Goal: Task Accomplishment & Management: Manage account settings

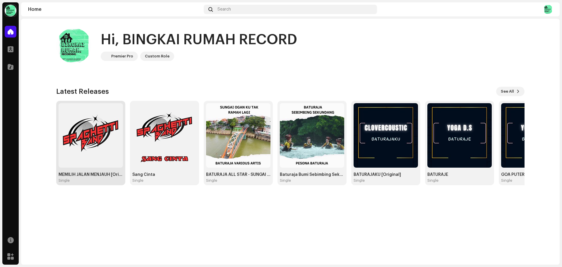
click at [86, 146] on img at bounding box center [91, 135] width 64 height 64
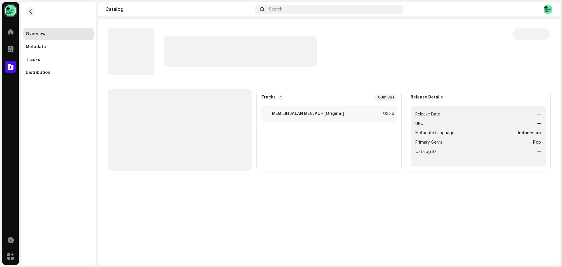
click at [29, 9] on button "button" at bounding box center [30, 11] width 9 height 9
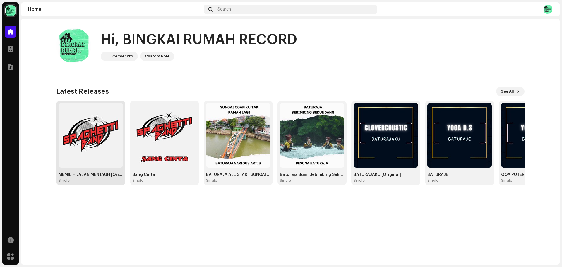
click at [93, 141] on img at bounding box center [91, 135] width 64 height 64
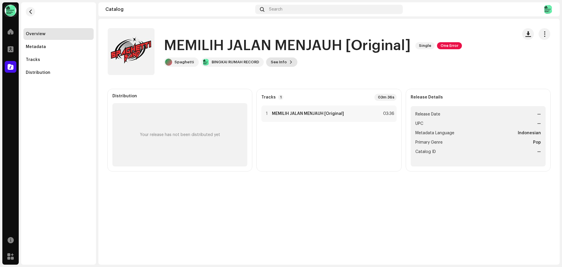
click at [285, 62] on button "See Info" at bounding box center [281, 61] width 31 height 9
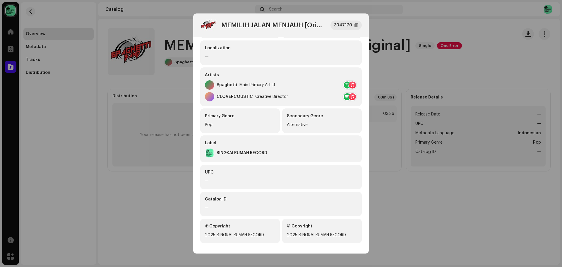
scroll to position [75, 0]
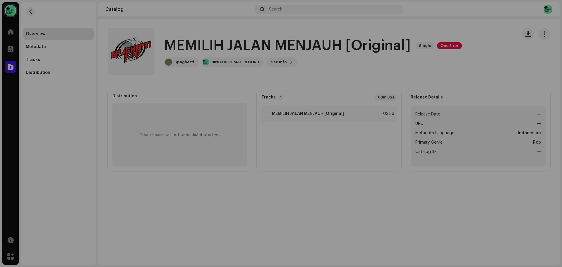
click at [434, 218] on div "MEMILIH JALAN MENJAUH [Original] 3047170 Metadata Distribution Metadata Languag…" at bounding box center [281, 133] width 562 height 267
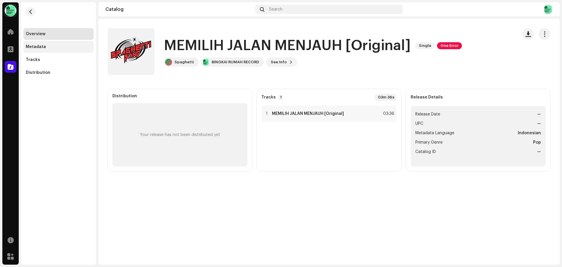
click at [45, 48] on div "Metadata" at bounding box center [59, 46] width 66 height 5
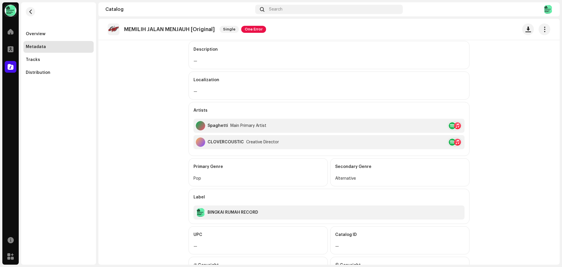
scroll to position [129, 0]
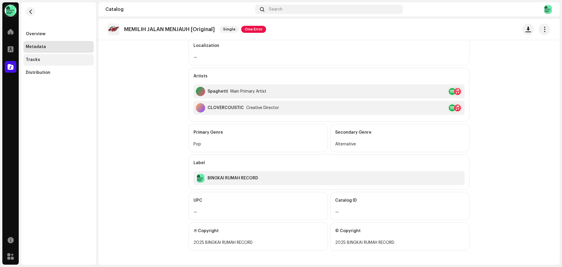
click at [42, 61] on div "Tracks" at bounding box center [59, 59] width 66 height 5
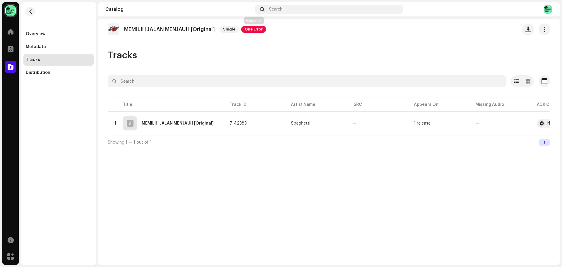
click at [253, 32] on span "One Error" at bounding box center [253, 29] width 25 height 7
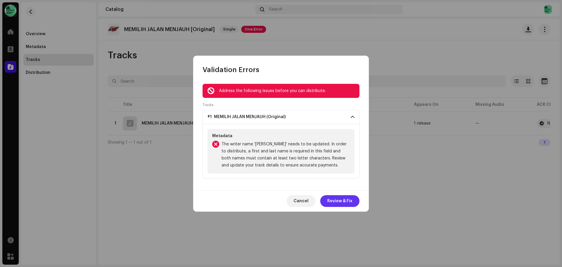
click at [333, 202] on span "Review & Fix" at bounding box center [339, 201] width 25 height 12
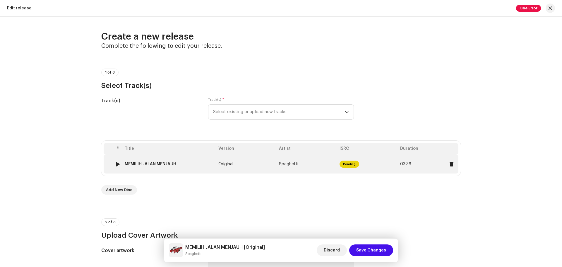
click at [345, 163] on span "Pending" at bounding box center [350, 163] width 20 height 7
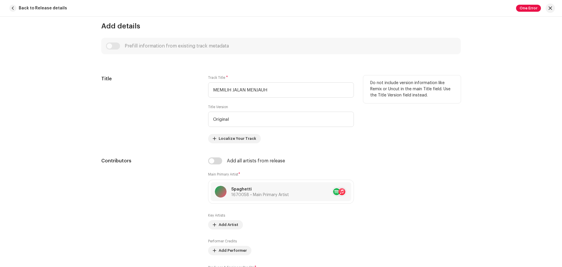
scroll to position [263, 0]
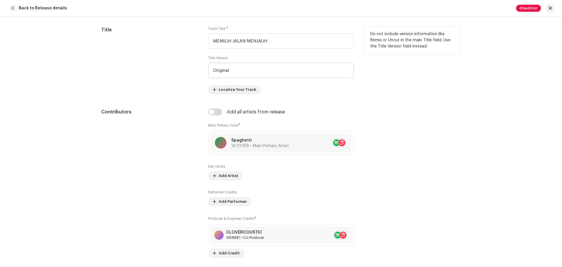
drag, startPoint x: 252, startPoint y: 59, endPoint x: 243, endPoint y: 64, distance: 9.8
click at [248, 61] on div "Title Version Original" at bounding box center [281, 67] width 146 height 22
drag, startPoint x: 243, startPoint y: 68, endPoint x: 124, endPoint y: 67, distance: 118.3
click at [124, 67] on div "Title Track Title * MEMILIH JALAN MENJAUH Title Version Original Localize Your …" at bounding box center [281, 60] width 360 height 68
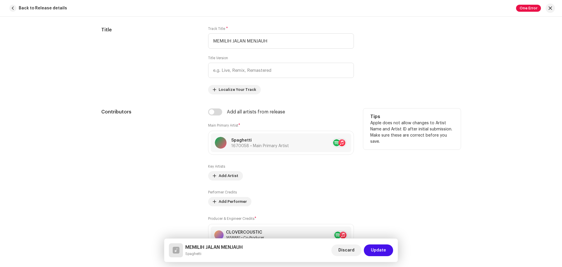
click at [442, 142] on p "Apple does not allow changes to Artist Name and Artist ID after initial submiss…" at bounding box center [411, 132] width 83 height 25
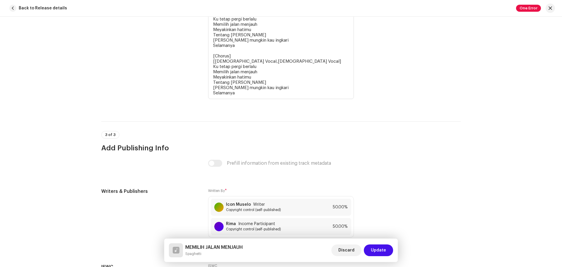
scroll to position [1368, 0]
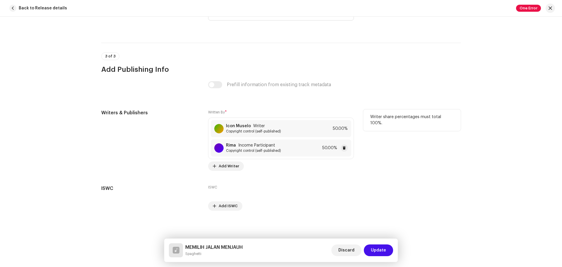
click at [275, 147] on div "Rima Income Participant" at bounding box center [253, 145] width 55 height 5
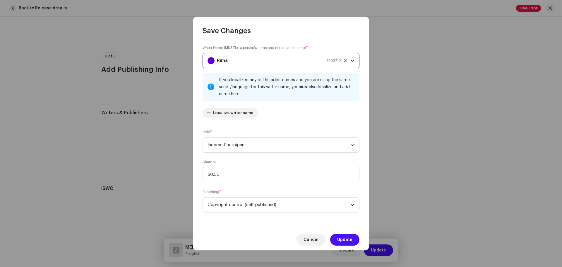
click at [275, 64] on div "Rima 1403710" at bounding box center [274, 60] width 133 height 15
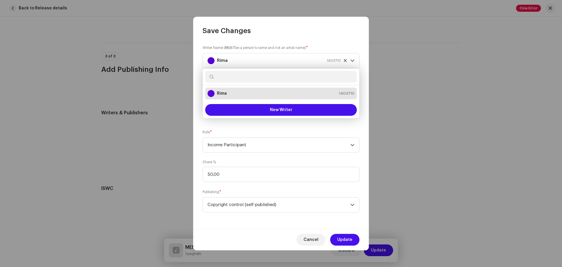
click at [256, 74] on input "text" at bounding box center [281, 77] width 152 height 12
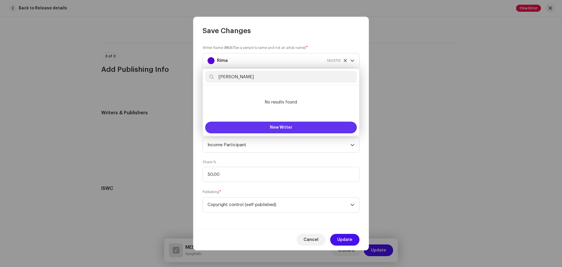
type input "[PERSON_NAME]"
click at [276, 126] on span "New Writer" at bounding box center [281, 127] width 23 height 4
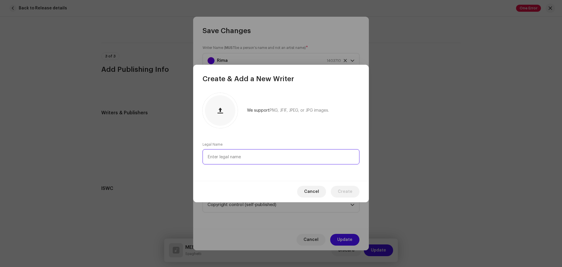
click at [309, 158] on input "text" at bounding box center [281, 156] width 157 height 15
type input "[PERSON_NAME]"
click at [345, 193] on span "Create" at bounding box center [345, 192] width 15 height 12
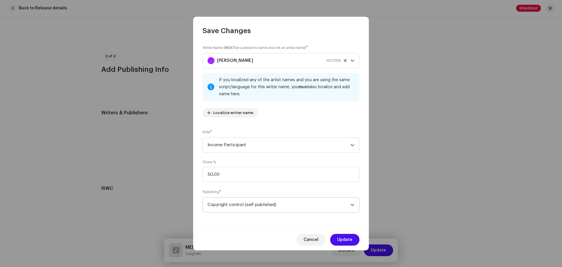
click at [313, 207] on span "Copyright control (self-published)" at bounding box center [279, 204] width 143 height 15
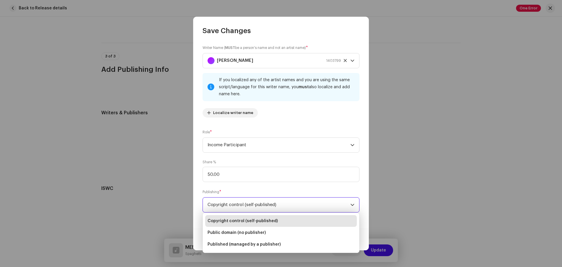
click at [283, 160] on div "Share % 50.00" at bounding box center [281, 171] width 157 height 22
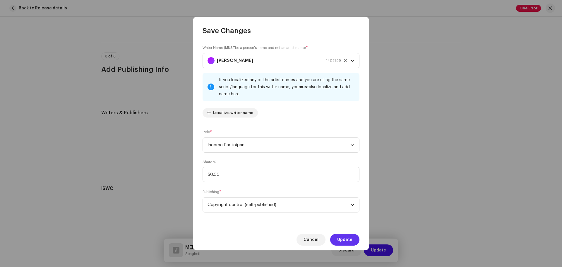
click at [348, 237] on span "Update" at bounding box center [344, 240] width 15 height 12
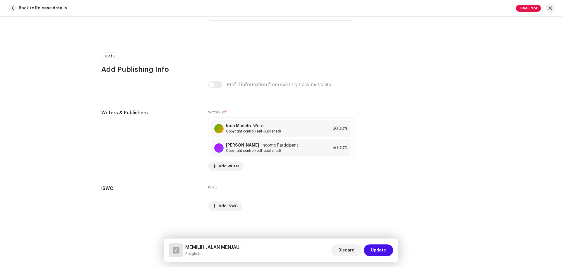
click at [383, 250] on span "Update" at bounding box center [378, 250] width 15 height 12
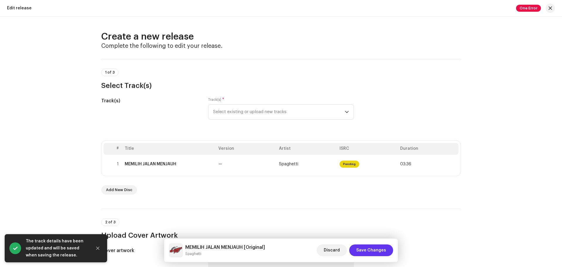
click at [375, 250] on span "Save Changes" at bounding box center [371, 250] width 30 height 12
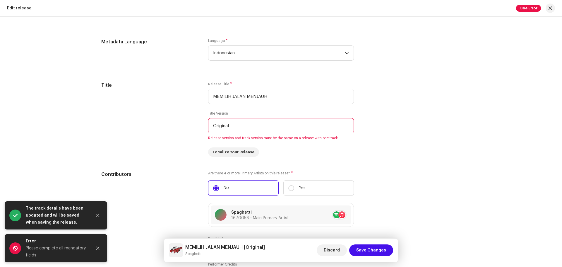
scroll to position [498, 0]
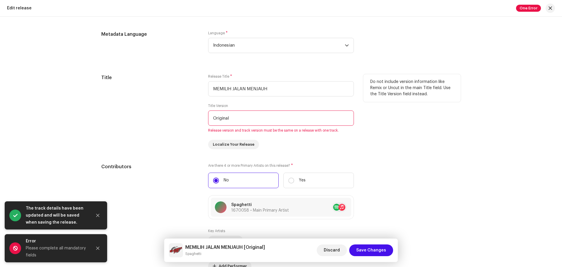
drag, startPoint x: 257, startPoint y: 118, endPoint x: 129, endPoint y: 109, distance: 128.5
click at [129, 109] on div "Title Release Title * MEMILIH JALAN MENJAUH Title Version Original Release vers…" at bounding box center [281, 111] width 360 height 75
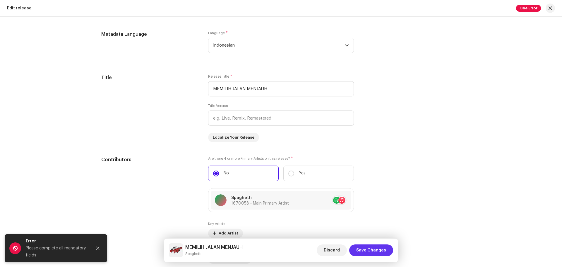
click at [370, 251] on span "Save Changes" at bounding box center [371, 250] width 30 height 12
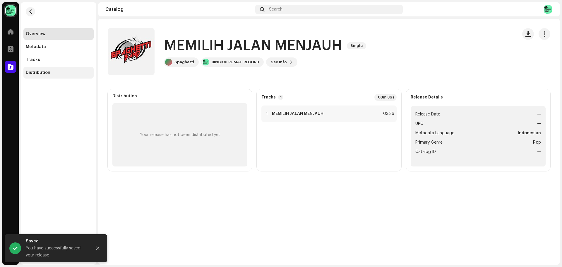
click at [38, 73] on div "Distribution" at bounding box center [38, 72] width 25 height 5
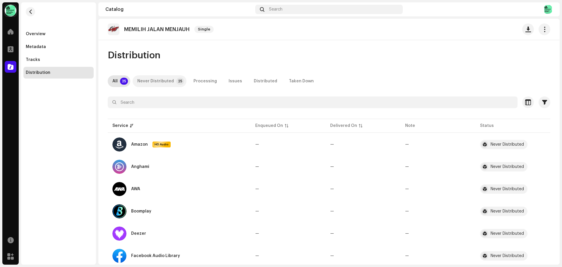
click at [156, 79] on div "Never Distributed" at bounding box center [155, 81] width 37 height 12
click at [210, 83] on div "Processing" at bounding box center [205, 81] width 23 height 12
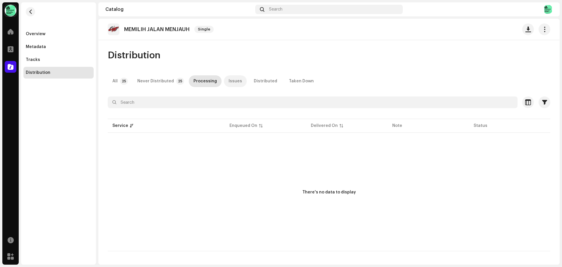
click at [224, 83] on p-tab "Issues" at bounding box center [235, 81] width 23 height 12
click at [259, 83] on div "Distributed" at bounding box center [265, 81] width 23 height 12
click at [161, 79] on div "Never Distributed" at bounding box center [155, 81] width 37 height 12
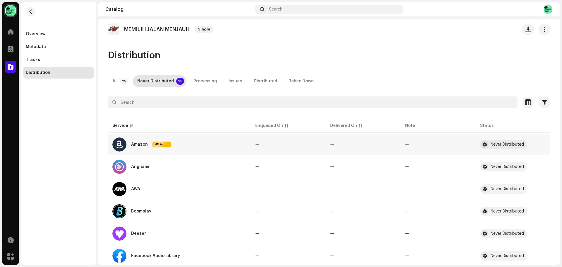
click at [507, 145] on div "Never Distributed" at bounding box center [507, 144] width 33 height 4
click at [118, 78] on p-tab "All 25" at bounding box center [119, 81] width 23 height 12
click at [34, 33] on div "Overview" at bounding box center [36, 34] width 20 height 5
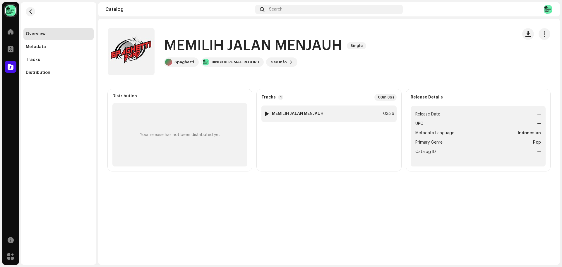
click at [316, 112] on strong "MEMILIH JALAN MENJAUH" at bounding box center [298, 113] width 52 height 5
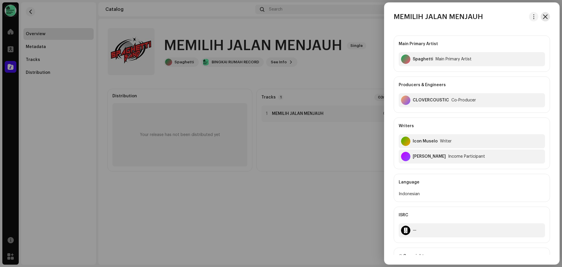
click at [544, 17] on span "button" at bounding box center [545, 16] width 5 height 5
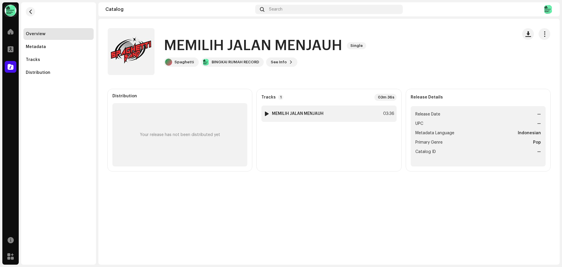
click at [267, 113] on div at bounding box center [267, 113] width 4 height 5
click at [184, 254] on span at bounding box center [183, 252] width 4 height 5
click at [544, 30] on button "button" at bounding box center [545, 34] width 12 height 12
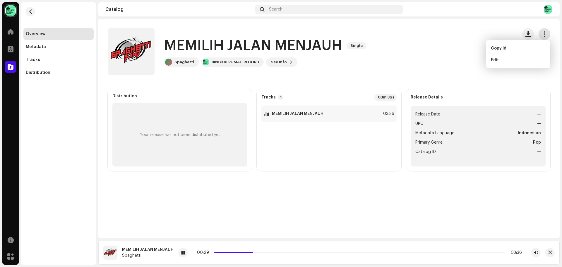
click at [545, 30] on button "button" at bounding box center [545, 34] width 12 height 12
click at [548, 8] on img at bounding box center [547, 9] width 9 height 9
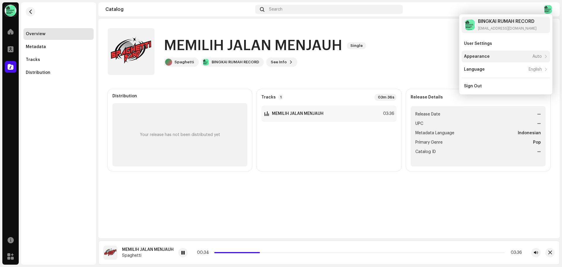
click at [533, 61] on div "Appearance Auto" at bounding box center [506, 57] width 88 height 12
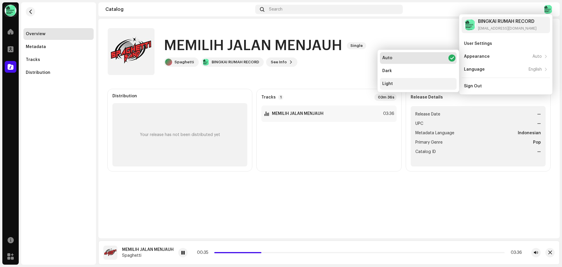
click at [413, 83] on div "Light" at bounding box center [418, 84] width 77 height 12
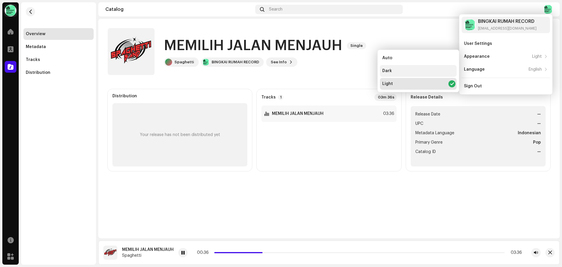
click at [418, 74] on div "Dark" at bounding box center [418, 71] width 77 height 12
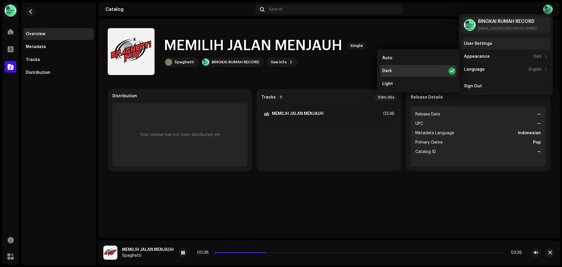
click at [503, 42] on div "User Settings" at bounding box center [506, 43] width 84 height 5
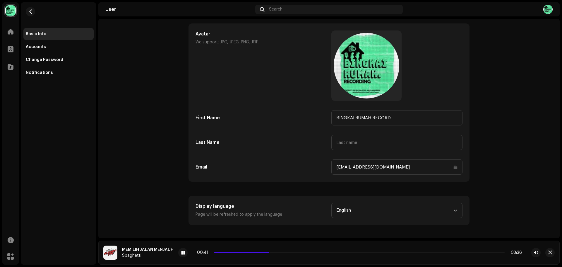
scroll to position [31, 0]
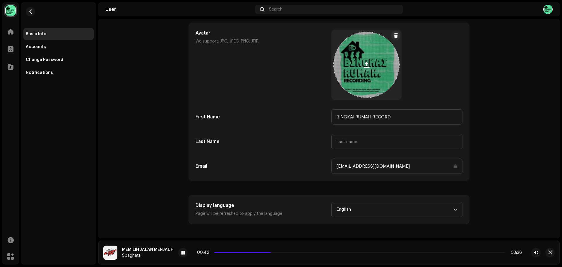
click at [373, 68] on div at bounding box center [367, 65] width 66 height 66
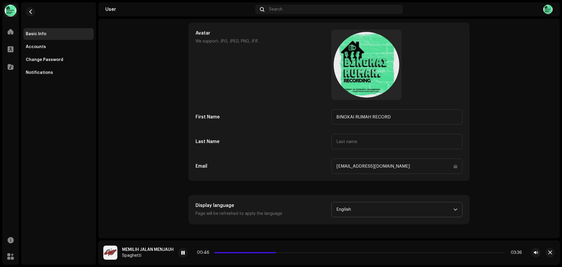
click at [409, 204] on span "English" at bounding box center [394, 209] width 117 height 15
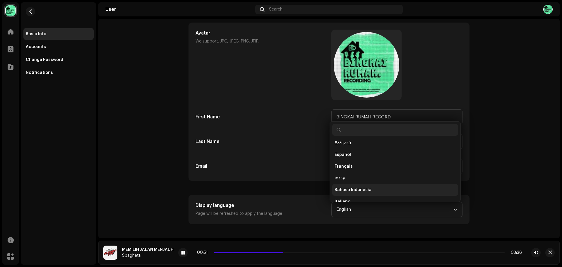
click at [368, 190] on span "Bahasa Indonesia" at bounding box center [353, 190] width 37 height 6
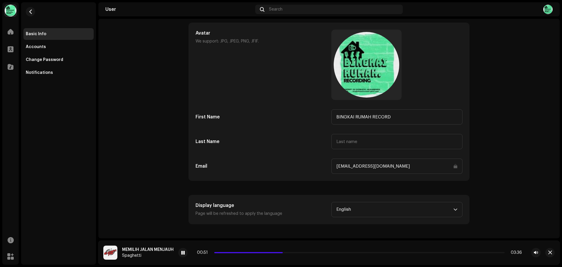
scroll to position [2, 0]
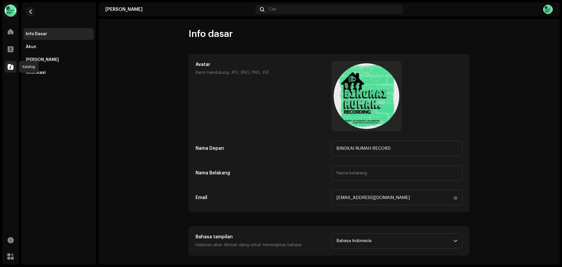
click at [8, 67] on span at bounding box center [11, 66] width 6 height 5
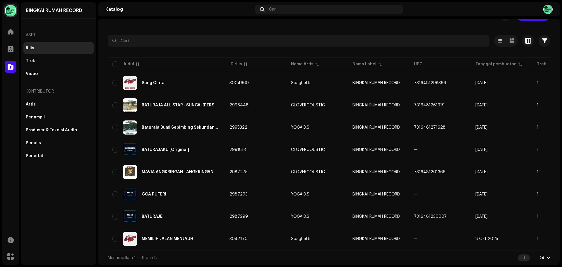
scroll to position [0, 108]
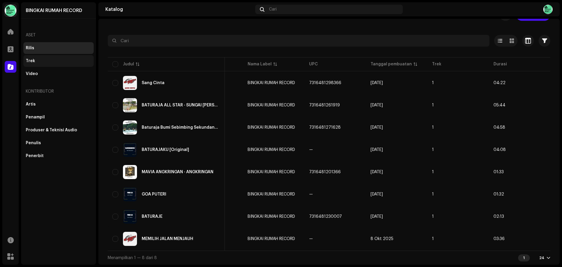
click at [41, 59] on div "Trek" at bounding box center [59, 61] width 66 height 5
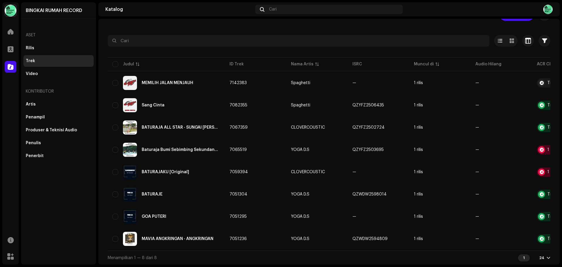
scroll to position [0, 62]
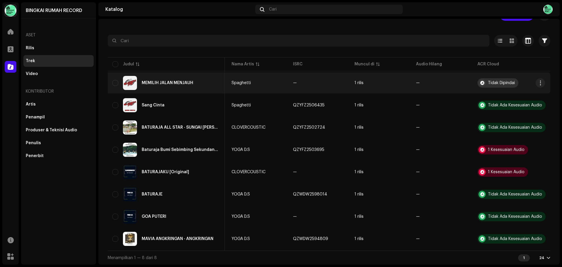
click at [479, 80] on div at bounding box center [482, 82] width 7 height 7
click at [173, 81] on div "MEMILIH JALAN MENJAUH" at bounding box center [168, 83] width 52 height 4
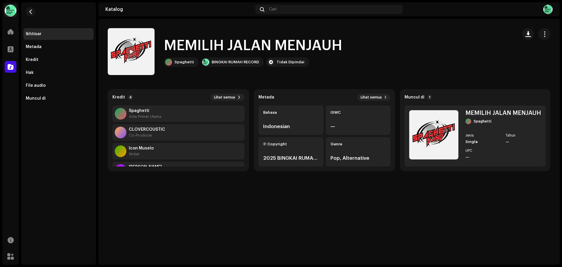
click at [127, 52] on div at bounding box center [130, 51] width 9 height 9
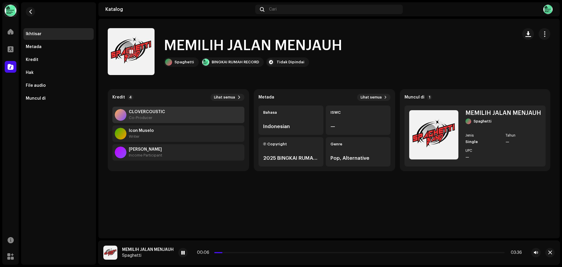
scroll to position [19, 0]
click at [220, 97] on span "Lihat semua" at bounding box center [224, 97] width 21 height 5
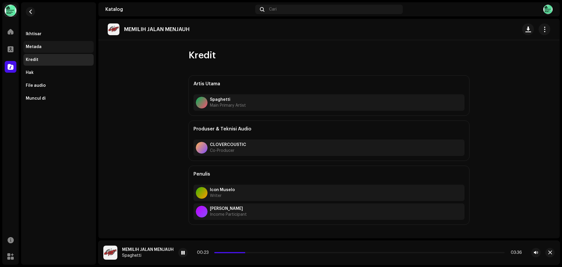
click at [39, 46] on div "Metada" at bounding box center [34, 46] width 16 height 5
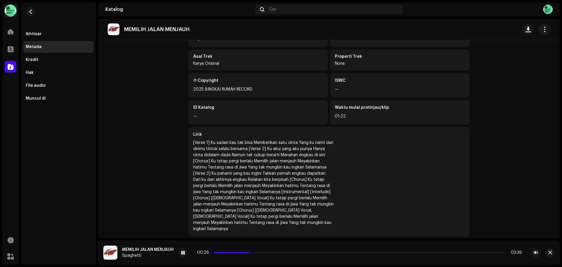
scroll to position [135, 0]
click at [251, 169] on div "[Verse 1] Ku sadari kau tak bisa Memberikan satu cinta Yang ku nanti dari dirim…" at bounding box center [263, 184] width 141 height 92
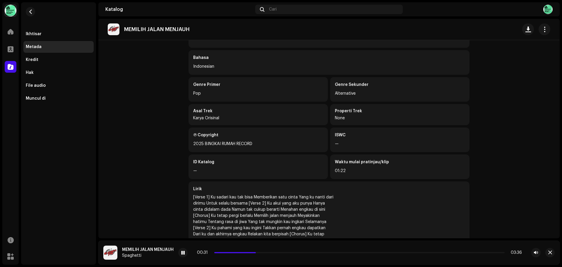
scroll to position [77, 0]
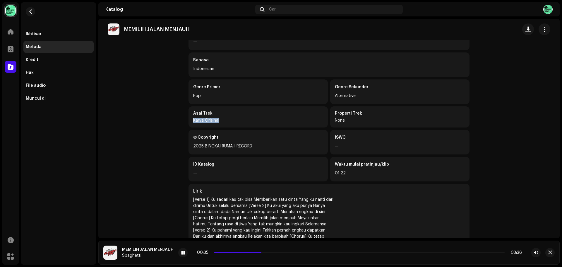
drag, startPoint x: 198, startPoint y: 120, endPoint x: 251, endPoint y: 122, distance: 53.3
click at [242, 122] on div "Asal Trek Karya Orisinal" at bounding box center [258, 116] width 139 height 21
click at [278, 123] on div "Asal Trek Karya Orisinal" at bounding box center [258, 116] width 139 height 21
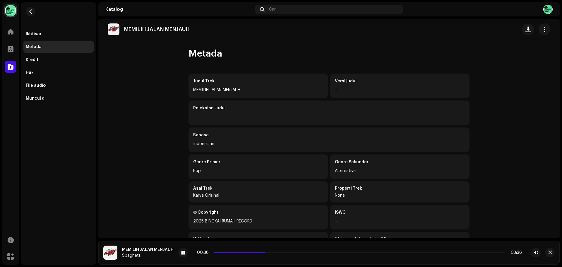
scroll to position [0, 0]
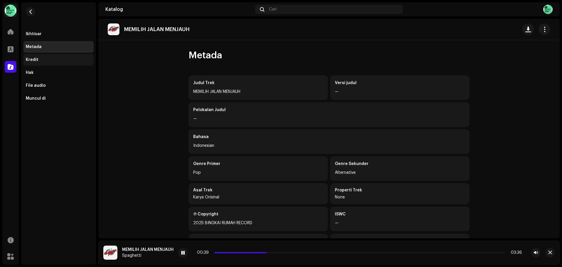
click at [38, 59] on div "Kredit" at bounding box center [59, 59] width 66 height 5
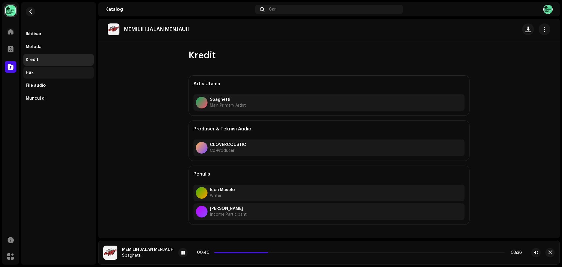
click at [34, 71] on div "Hak" at bounding box center [59, 72] width 66 height 5
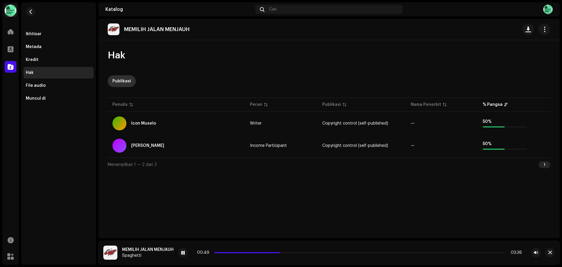
click at [121, 82] on div "Publikasi" at bounding box center [121, 81] width 19 height 12
click at [545, 28] on span "button" at bounding box center [545, 29] width 6 height 5
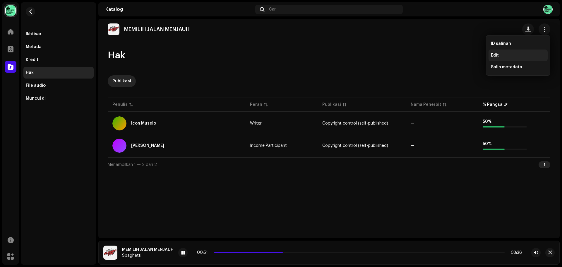
click at [501, 54] on div "Edit" at bounding box center [518, 55] width 54 height 5
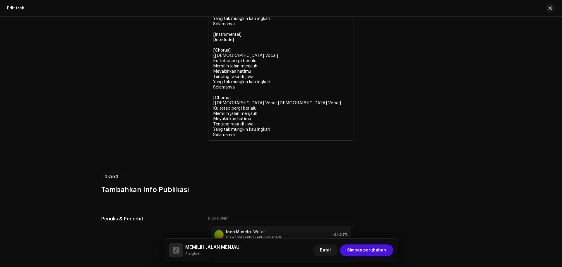
scroll to position [1330, 0]
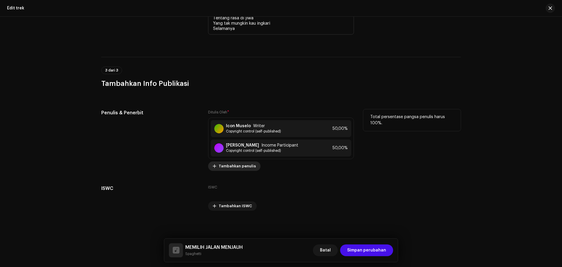
click at [243, 168] on span "Tambahkan penulis" at bounding box center [237, 166] width 37 height 12
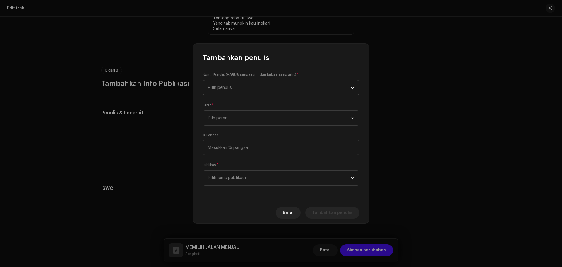
click at [266, 85] on span "Pilih penulis" at bounding box center [279, 87] width 143 height 15
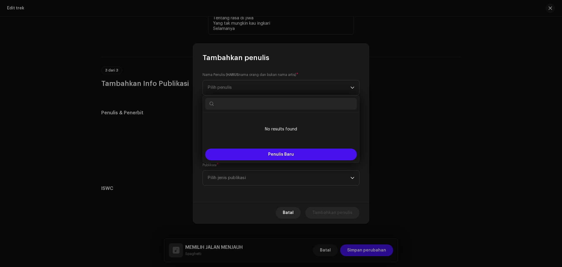
click at [258, 100] on input "text" at bounding box center [281, 104] width 152 height 12
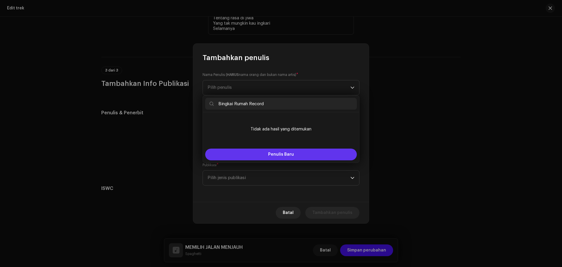
type input "Bingkai Rumah Record"
click at [288, 154] on span "Penulis Baru" at bounding box center [281, 154] width 26 height 4
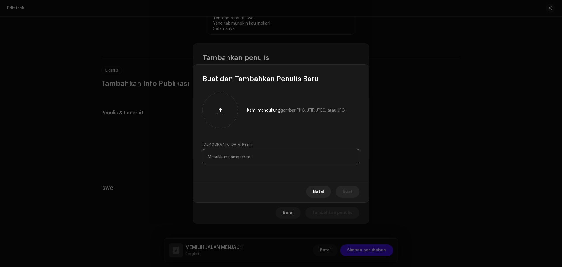
click at [247, 161] on input "text" at bounding box center [281, 156] width 157 height 15
type input "Bingkai Rumah Record"
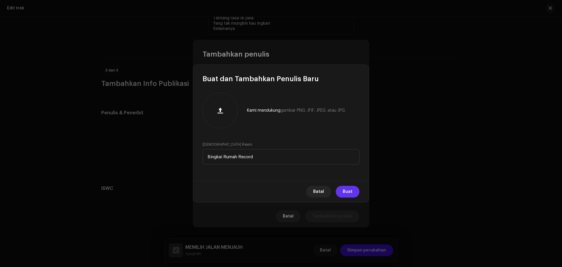
click at [352, 194] on span "Buat" at bounding box center [348, 192] width 10 height 12
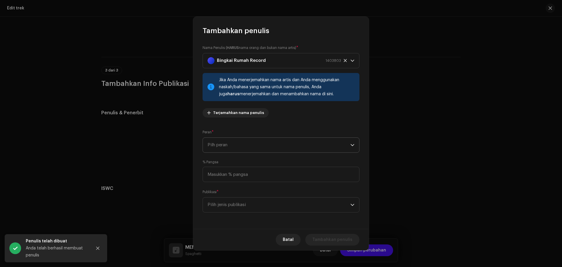
click at [310, 142] on span "Pilh peran" at bounding box center [279, 145] width 143 height 15
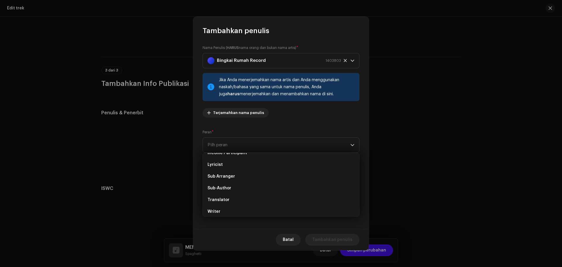
scroll to position [59, 0]
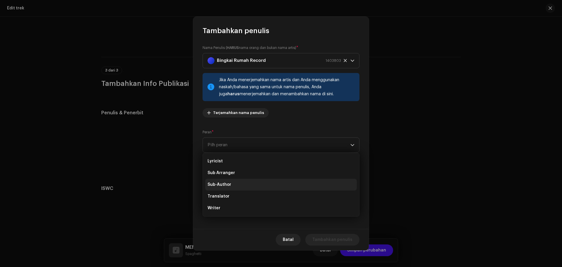
drag, startPoint x: 255, startPoint y: 183, endPoint x: 258, endPoint y: 181, distance: 3.6
click at [255, 183] on li "Sub-Author" at bounding box center [281, 185] width 152 height 12
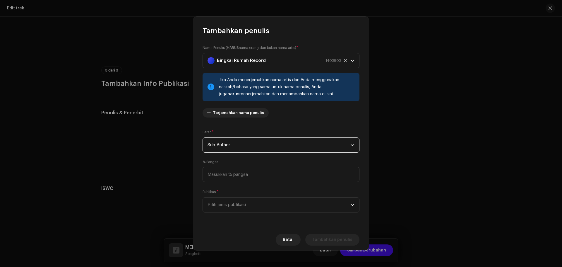
click at [249, 142] on span "Sub-Author" at bounding box center [279, 145] width 143 height 15
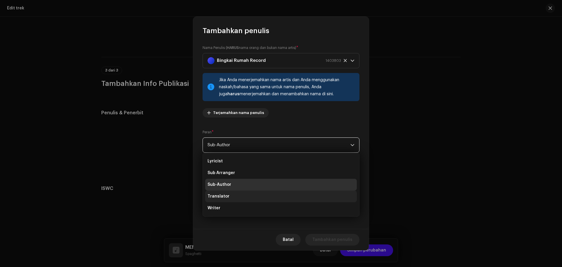
scroll to position [29, 0]
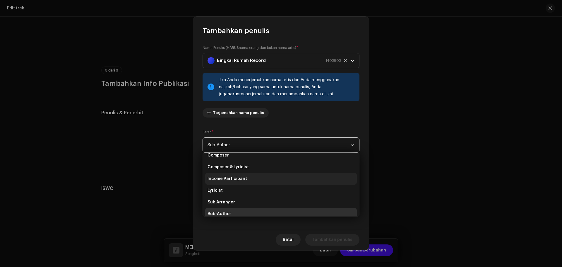
click at [242, 182] on li "Income Participant" at bounding box center [281, 179] width 152 height 12
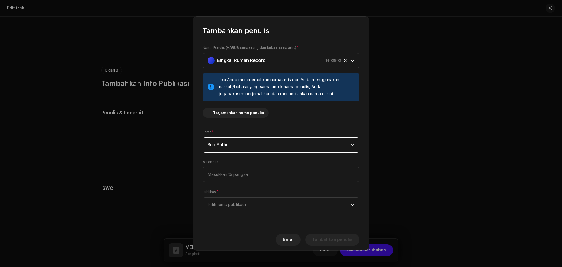
scroll to position [33, 0]
click at [288, 145] on span "Income Participant" at bounding box center [279, 145] width 143 height 15
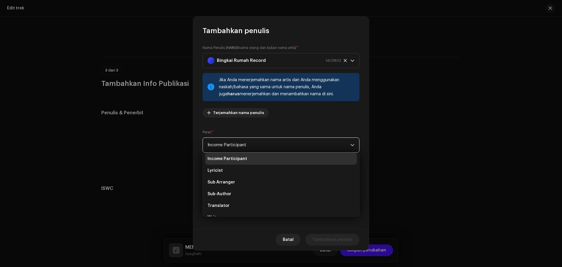
click at [321, 112] on div "Nama Penulis ( HARUS nama orang dan bukan nama artis) * Bingkai Rumah Record 14…" at bounding box center [281, 83] width 157 height 77
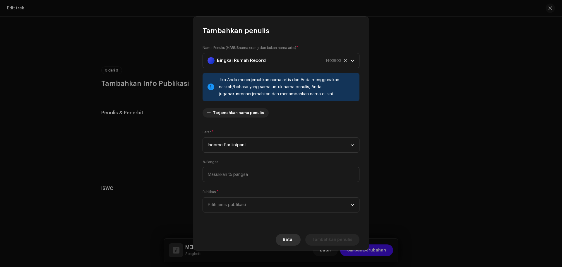
click at [291, 238] on span "Batal" at bounding box center [288, 240] width 11 height 12
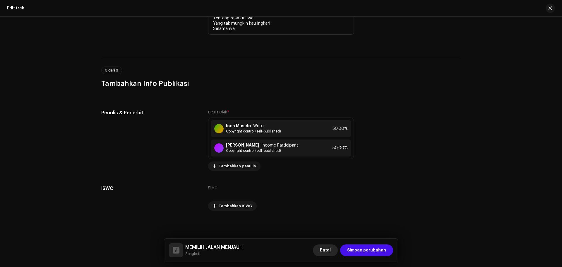
click at [325, 251] on span "Batal" at bounding box center [325, 250] width 11 height 12
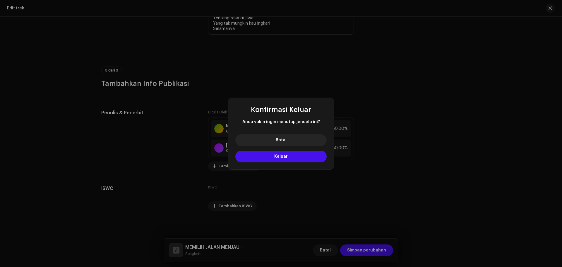
drag, startPoint x: 283, startPoint y: 155, endPoint x: 286, endPoint y: 159, distance: 4.9
click at [283, 155] on span "Keluar" at bounding box center [280, 156] width 13 height 4
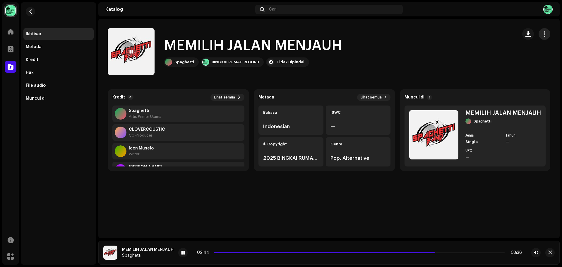
click at [547, 32] on span "button" at bounding box center [545, 34] width 6 height 5
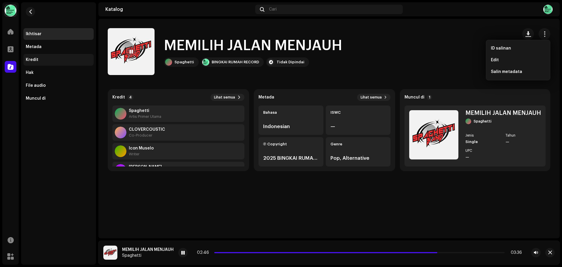
click at [34, 56] on div "Kredit" at bounding box center [58, 60] width 70 height 12
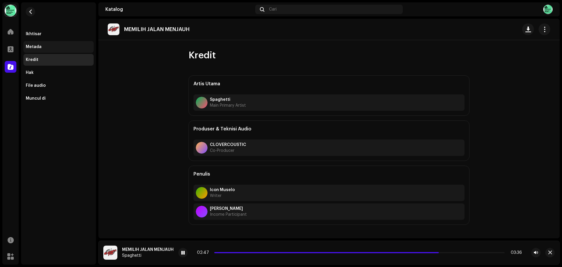
click at [37, 47] on div "Metada" at bounding box center [34, 46] width 16 height 5
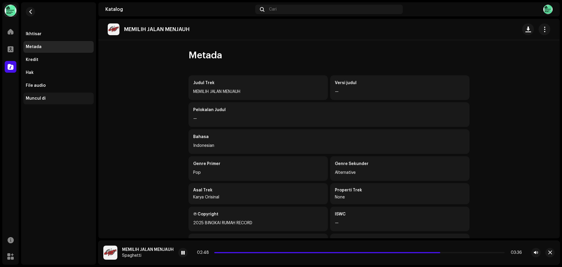
click at [42, 99] on div "Muncul di" at bounding box center [36, 98] width 20 height 5
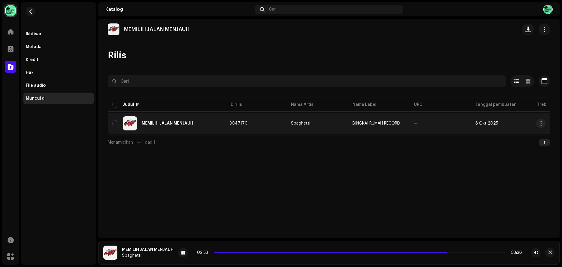
drag, startPoint x: 400, startPoint y: 138, endPoint x: 533, endPoint y: 131, distance: 133.7
click at [538, 131] on div "Dipilih 0 Opsi Filter Status distribusi Tidak Pernah Didistribusikan Memproses …" at bounding box center [329, 112] width 443 height 74
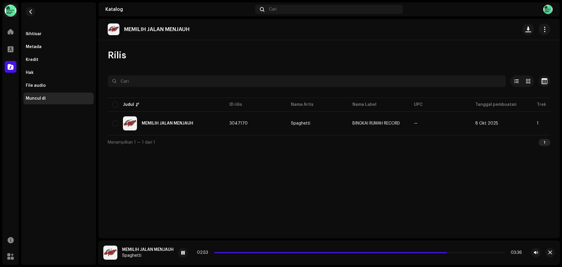
click at [366, 166] on div "MEMILIH JALAN MENJAUH Rilis Dipilih 0 Opsi Filter Status distribusi Tidak Perna…" at bounding box center [328, 128] width 461 height 219
drag, startPoint x: 363, startPoint y: 138, endPoint x: 444, endPoint y: 138, distance: 80.8
click at [444, 138] on div "Menampilkan 1 — 1 dari 1 1" at bounding box center [329, 142] width 443 height 14
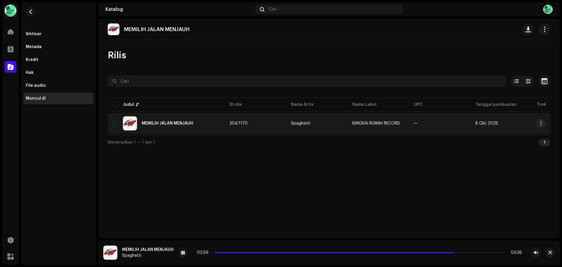
click at [176, 126] on div "MEMILIH JALAN MENJAUH" at bounding box center [166, 123] width 108 height 14
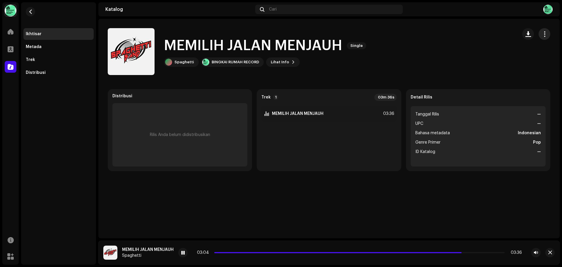
click at [548, 36] on button "button" at bounding box center [545, 34] width 12 height 12
click at [501, 58] on div "Edit" at bounding box center [518, 60] width 54 height 5
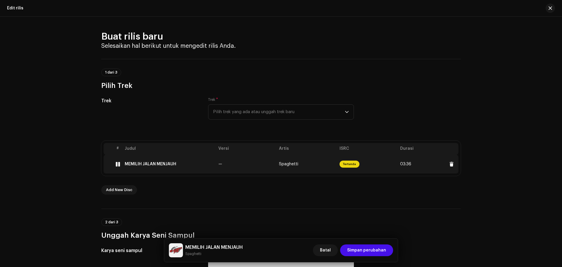
click at [349, 164] on span "Tertunda" at bounding box center [350, 163] width 20 height 7
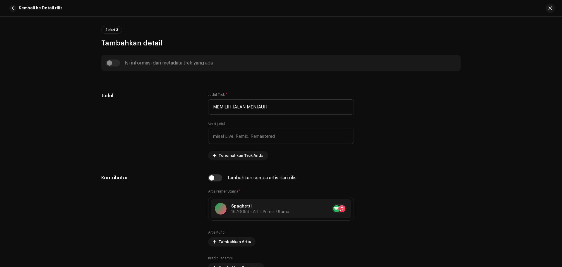
scroll to position [234, 0]
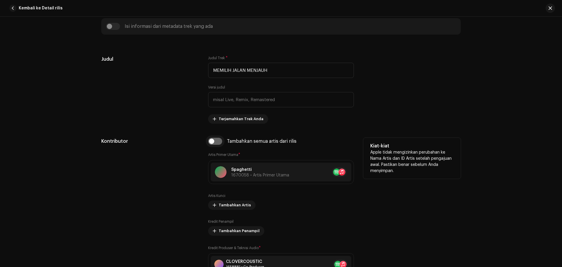
click at [211, 142] on input "checkbox" at bounding box center [215, 141] width 14 height 7
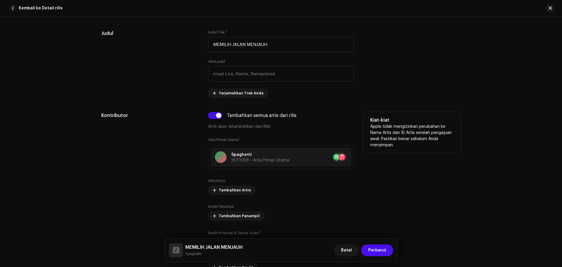
scroll to position [263, 0]
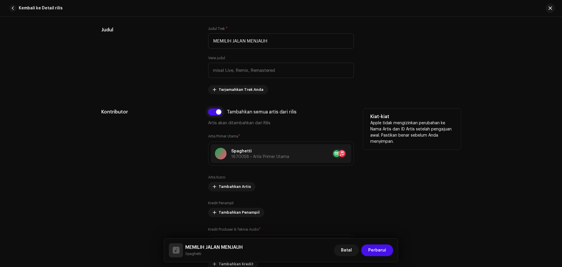
click at [215, 112] on input "checkbox" at bounding box center [215, 111] width 14 height 7
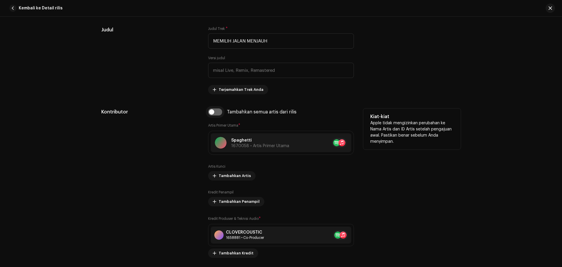
click at [215, 112] on input "checkbox" at bounding box center [215, 111] width 14 height 7
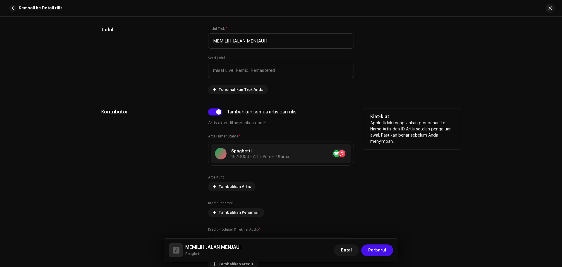
click at [228, 123] on p "Artis akan ditambahkan dari Rilis" at bounding box center [281, 123] width 146 height 6
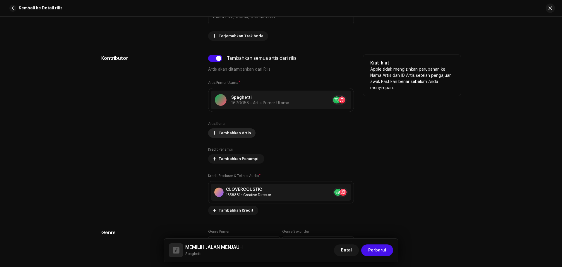
scroll to position [322, 0]
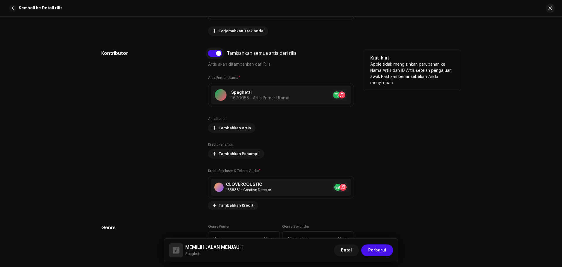
click at [216, 54] on input "checkbox" at bounding box center [215, 53] width 14 height 7
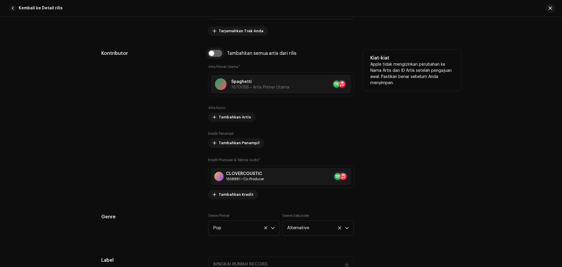
click at [216, 54] on input "checkbox" at bounding box center [215, 53] width 14 height 7
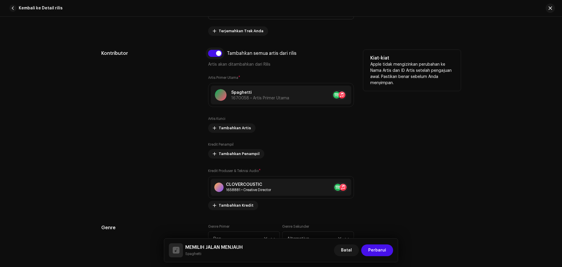
click at [216, 54] on input "checkbox" at bounding box center [215, 53] width 14 height 7
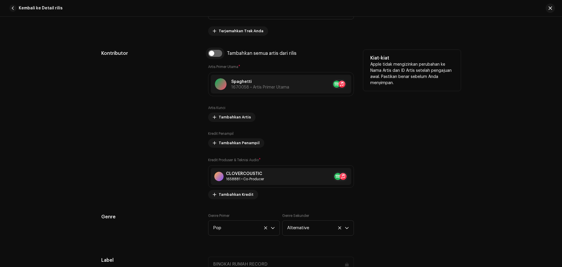
click at [216, 54] on input "checkbox" at bounding box center [215, 53] width 14 height 7
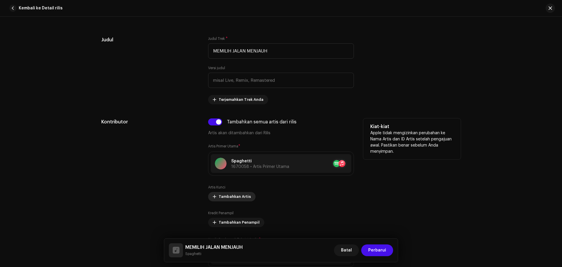
scroll to position [250, 0]
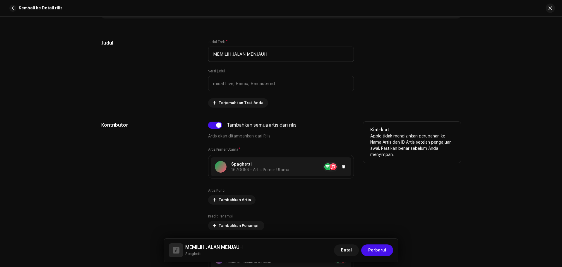
click at [244, 170] on span "1670058 • Artis Primer Utama" at bounding box center [260, 170] width 58 height 4
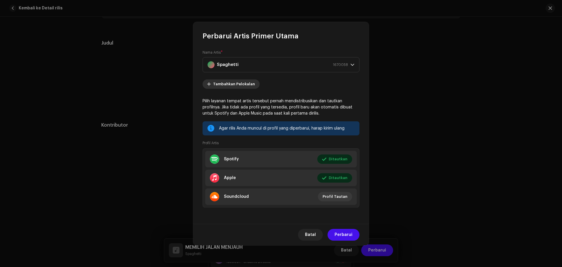
click at [241, 83] on span "Tambahkan Pelokalan" at bounding box center [234, 84] width 42 height 12
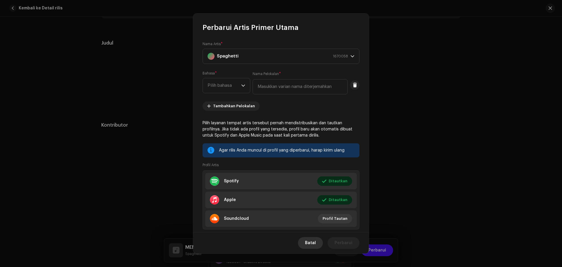
click at [313, 244] on span "Batal" at bounding box center [310, 243] width 11 height 12
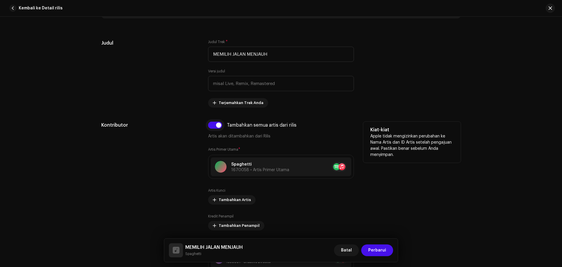
click at [217, 125] on input "checkbox" at bounding box center [215, 124] width 14 height 7
checkbox input "false"
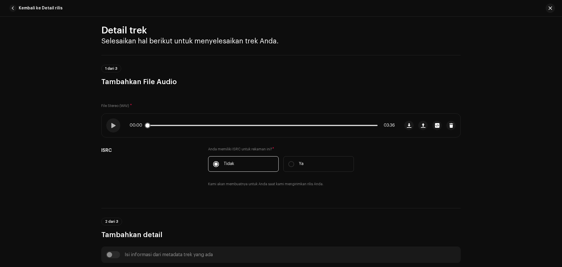
scroll to position [0, 0]
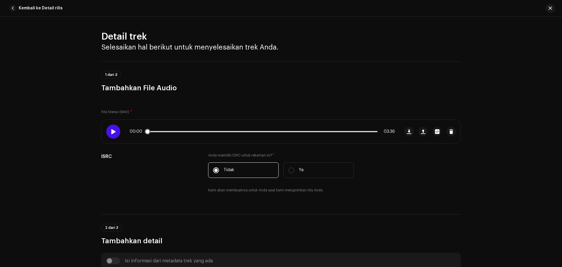
click at [113, 128] on div at bounding box center [113, 131] width 14 height 14
click at [436, 133] on span "button" at bounding box center [437, 131] width 4 height 5
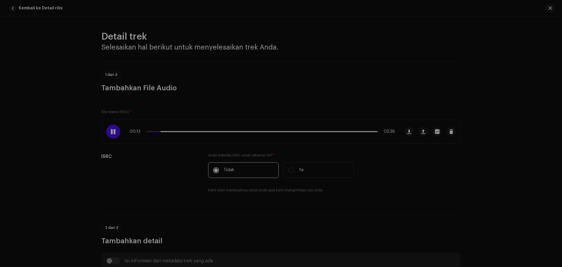
click at [475, 177] on div "MEMILIH JALAN MENJAUH - SPAGHETTI REBORN Ft RIMA.wav Nama file MEMILIH JALAN ME…" at bounding box center [281, 133] width 562 height 267
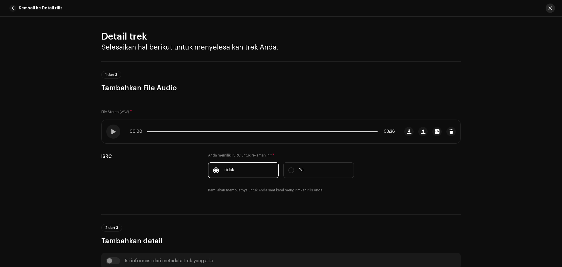
click at [549, 10] on span "button" at bounding box center [551, 8] width 4 height 5
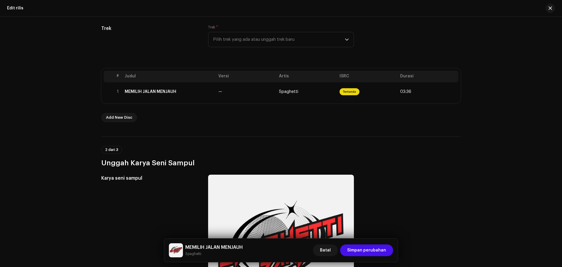
scroll to position [117, 0]
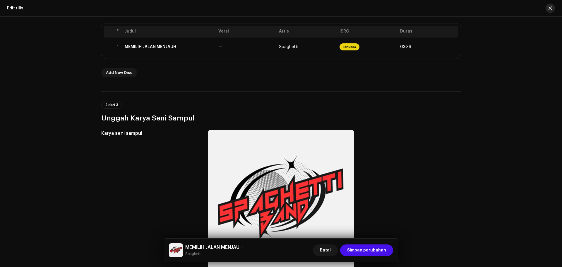
click at [552, 8] on span "button" at bounding box center [551, 8] width 4 height 5
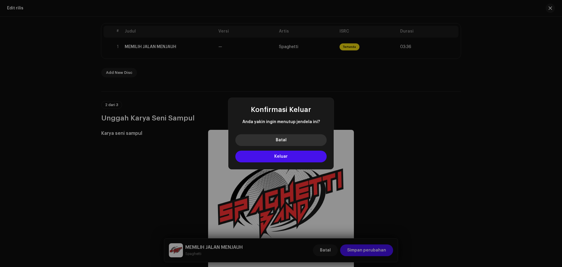
click at [302, 138] on button "Batal" at bounding box center [280, 140] width 91 height 12
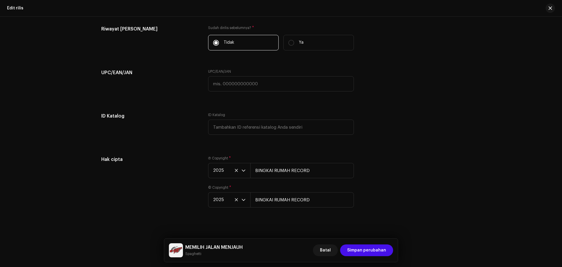
scroll to position [885, 0]
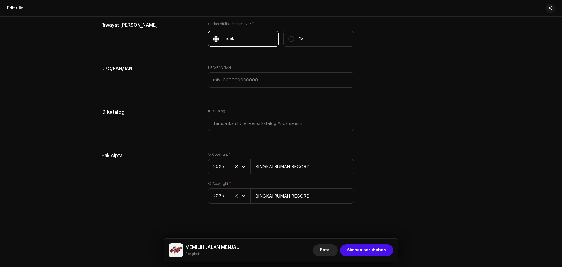
click at [328, 250] on span "Batal" at bounding box center [325, 250] width 11 height 12
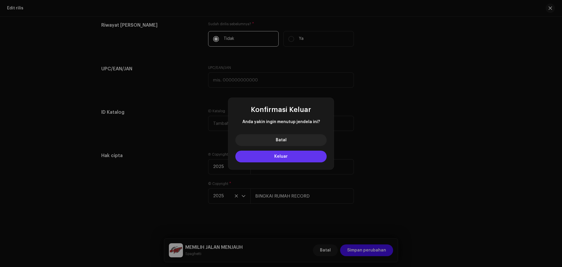
click at [303, 159] on button "Keluar" at bounding box center [280, 156] width 91 height 12
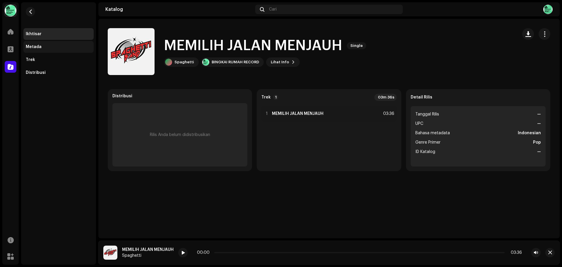
click at [33, 47] on div "Metada" at bounding box center [34, 46] width 16 height 5
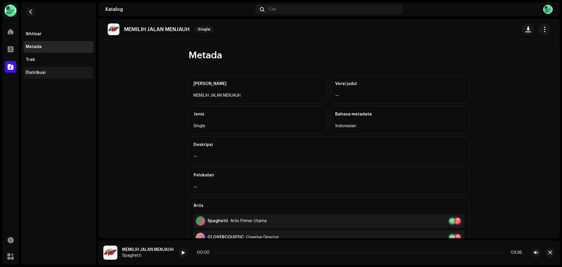
click at [37, 74] on div "Distribusi" at bounding box center [36, 72] width 20 height 5
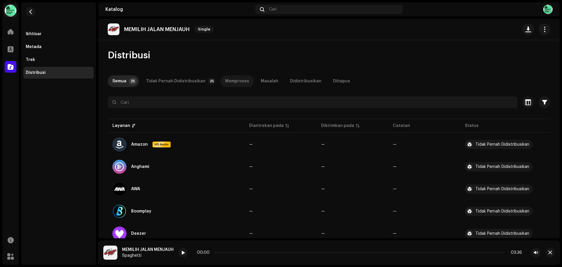
click at [228, 81] on div "Memproses" at bounding box center [237, 81] width 24 height 12
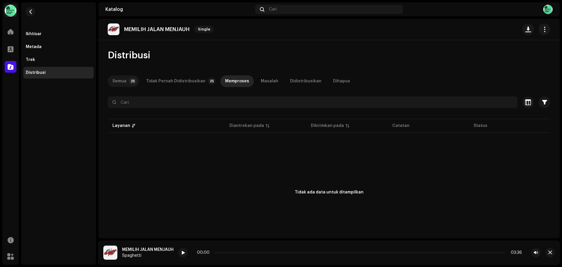
click at [120, 84] on div "Semua" at bounding box center [119, 81] width 14 height 12
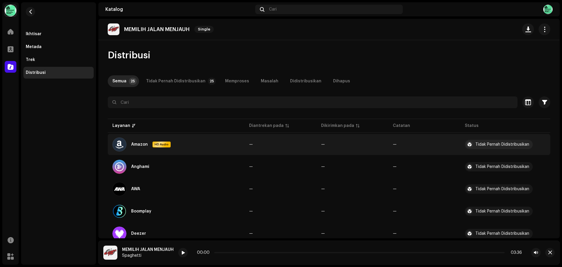
click at [501, 146] on div "Tidak Pernah Didistribusikan" at bounding box center [502, 144] width 54 height 4
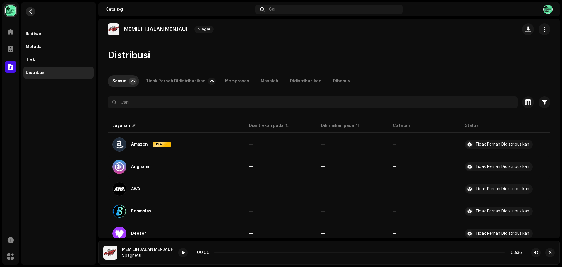
click at [33, 13] on button "button" at bounding box center [30, 11] width 9 height 9
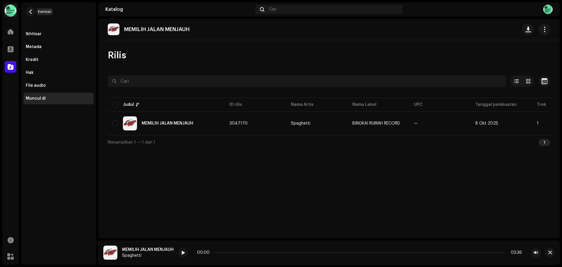
click at [33, 13] on button "button" at bounding box center [30, 11] width 9 height 9
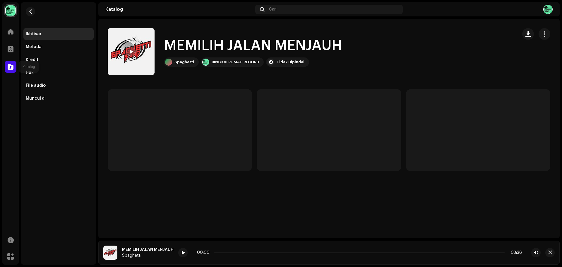
click at [10, 69] on span at bounding box center [11, 66] width 6 height 5
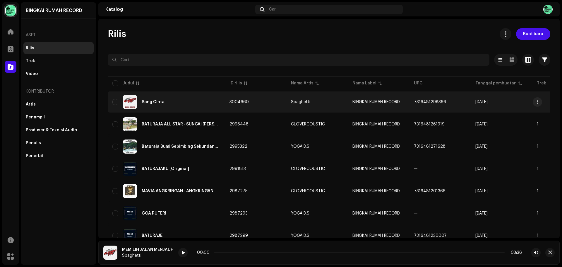
click at [155, 102] on div "Sang Cinta" at bounding box center [153, 102] width 23 height 4
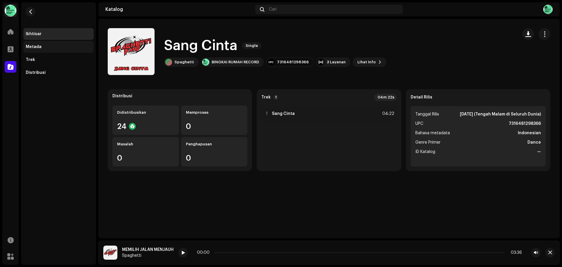
click at [42, 47] on div "Metada" at bounding box center [59, 46] width 66 height 5
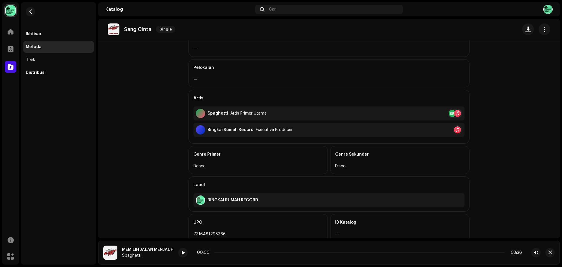
scroll to position [117, 0]
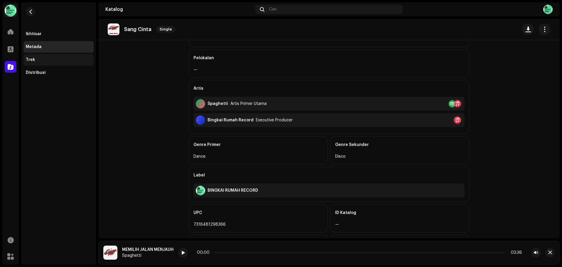
click at [41, 62] on div "Trek" at bounding box center [59, 59] width 66 height 5
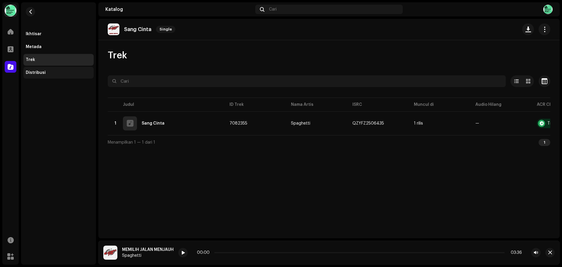
click at [41, 73] on div "Distribusi" at bounding box center [36, 72] width 20 height 5
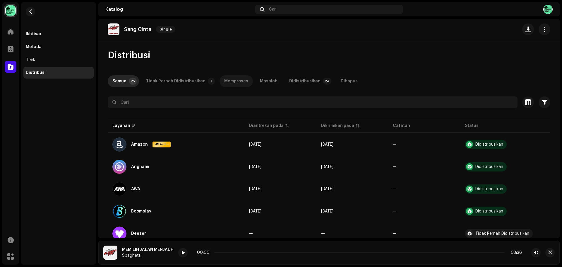
click at [229, 79] on div "Memproses" at bounding box center [236, 81] width 24 height 12
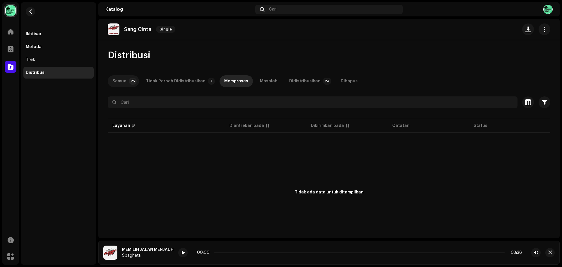
click at [124, 76] on div "Semua" at bounding box center [119, 81] width 14 height 12
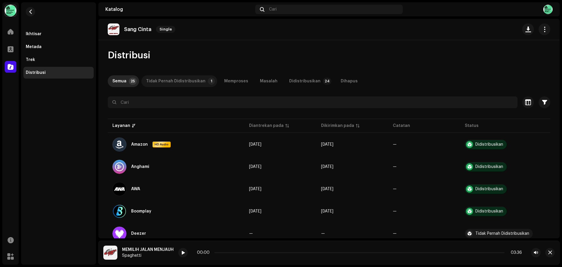
click at [191, 83] on div "Tidak Pernah Didistribusikan" at bounding box center [175, 81] width 59 height 12
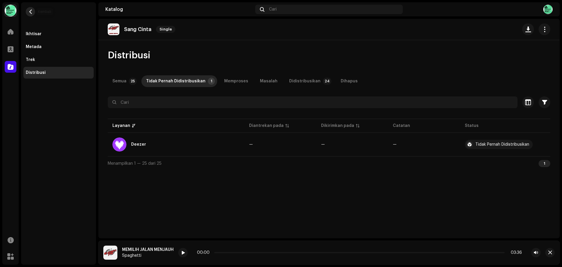
click at [31, 10] on span "button" at bounding box center [30, 11] width 4 height 5
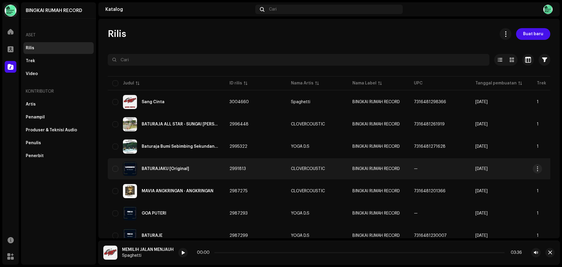
drag, startPoint x: 31, startPoint y: 10, endPoint x: 225, endPoint y: 174, distance: 254.1
click at [276, 101] on div "BINGKAI RUMAH RECORD Beranda Profil Katalog Sumber Daya Marketplace BINGKAI RUM…" at bounding box center [281, 133] width 562 height 267
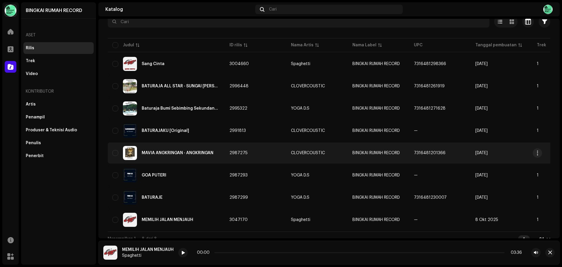
scroll to position [48, 0]
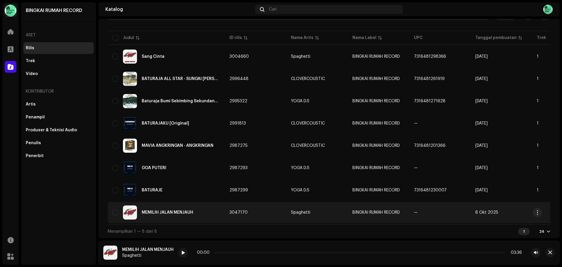
click at [172, 210] on div "MEMILIH JALAN MENJAUH" at bounding box center [168, 212] width 52 height 4
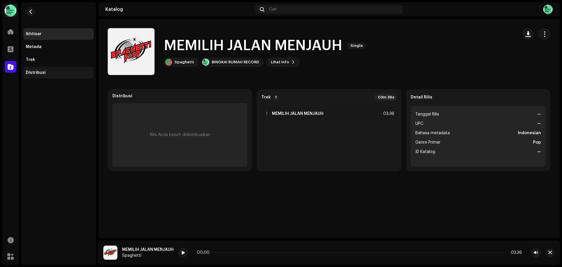
click at [37, 69] on div "Distribusi" at bounding box center [58, 73] width 70 height 12
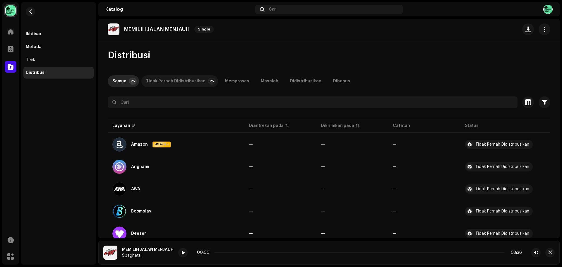
click at [174, 80] on div "Tidak Pernah Didistribusikan" at bounding box center [175, 81] width 59 height 12
click at [28, 12] on button "button" at bounding box center [30, 11] width 9 height 9
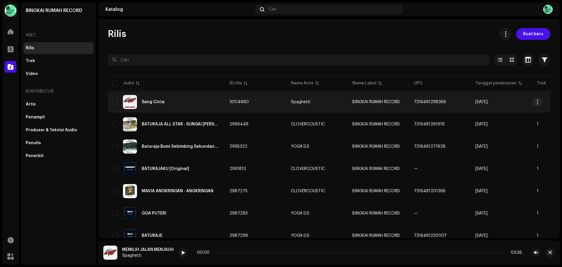
click at [153, 102] on div "Sang Cinta" at bounding box center [153, 102] width 23 height 4
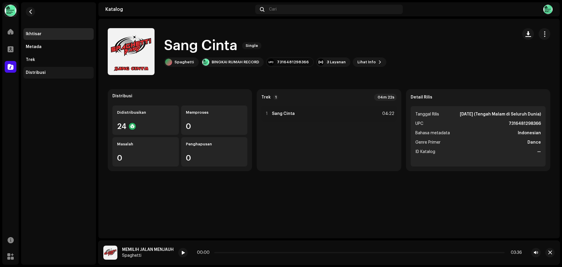
click at [35, 72] on div "Distribusi" at bounding box center [36, 72] width 20 height 5
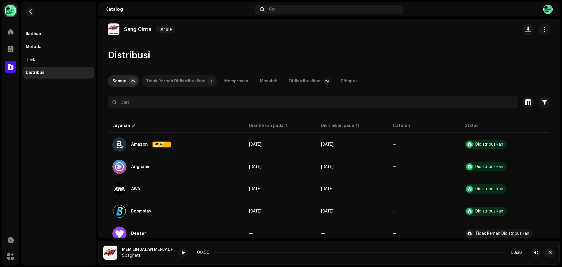
click at [171, 82] on div "Tidak Pernah Didistribusikan" at bounding box center [175, 81] width 59 height 12
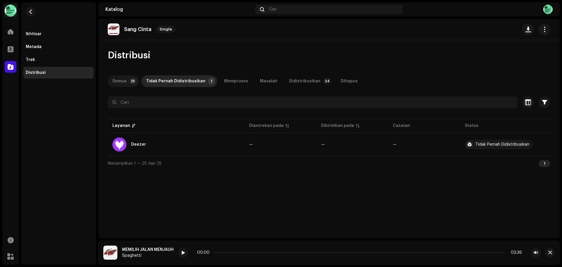
click at [126, 78] on p-tab "Semua 25" at bounding box center [123, 81] width 31 height 12
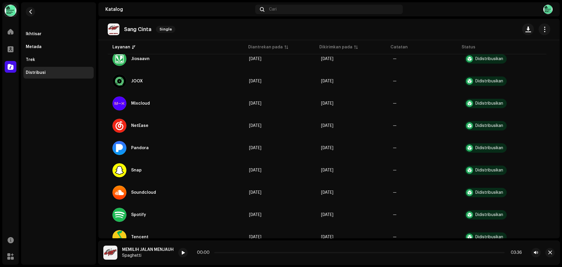
scroll to position [468, 0]
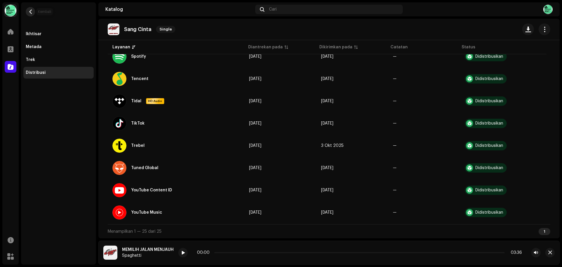
click at [33, 13] on button "button" at bounding box center [30, 11] width 9 height 9
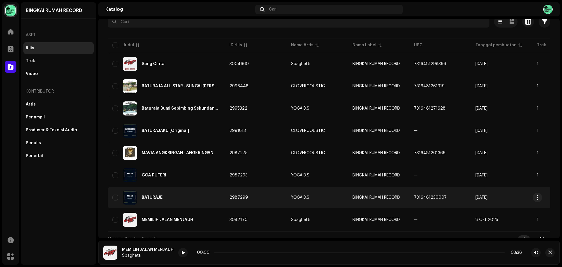
scroll to position [48, 0]
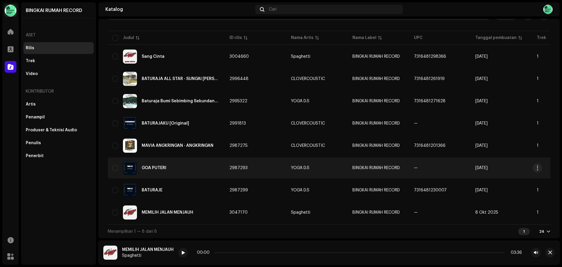
click at [168, 166] on div "GOA PUTERI" at bounding box center [166, 168] width 108 height 14
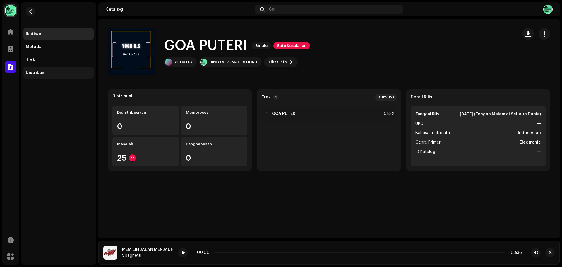
click at [44, 73] on div "Distribusi" at bounding box center [36, 72] width 20 height 5
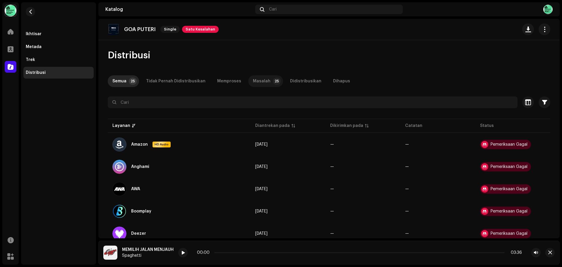
click at [264, 82] on p-tab "Masalah 25" at bounding box center [265, 81] width 35 height 12
click at [26, 8] on re-m-nav-back at bounding box center [30, 15] width 14 height 26
click at [32, 11] on span "button" at bounding box center [30, 11] width 4 height 5
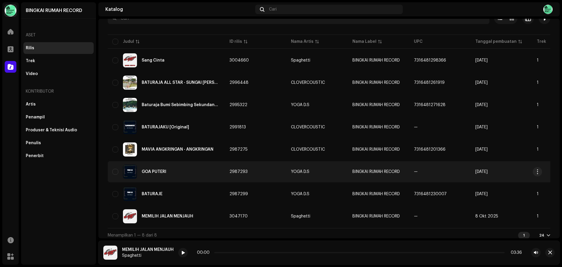
scroll to position [48, 0]
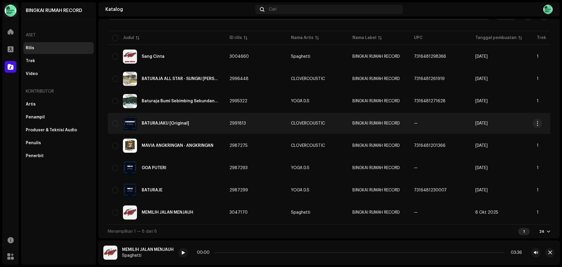
click at [176, 126] on div "BATURAJAKU [Original]" at bounding box center [166, 123] width 108 height 14
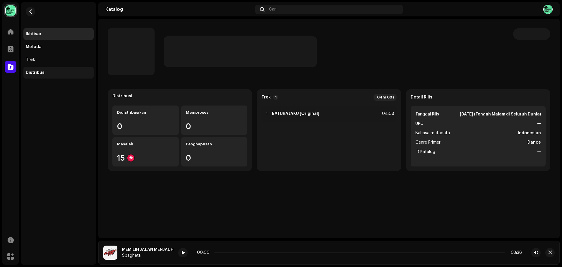
click at [39, 76] on div "Distribusi" at bounding box center [58, 73] width 70 height 12
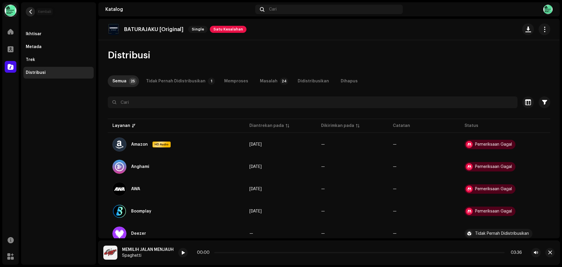
click at [33, 13] on button "button" at bounding box center [30, 11] width 9 height 9
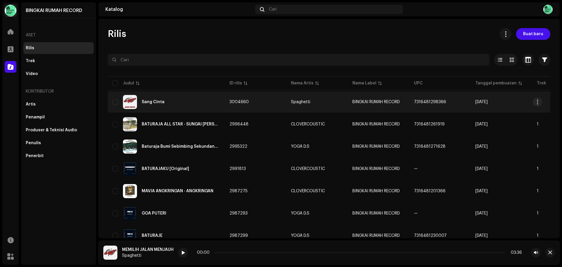
click at [159, 102] on div "Sang Cinta" at bounding box center [153, 102] width 23 height 4
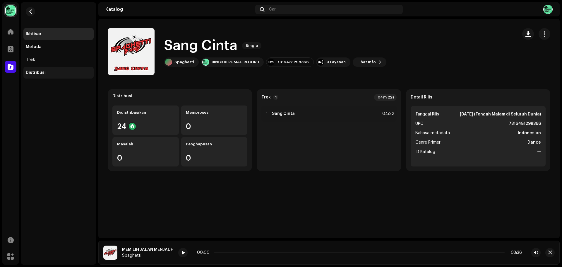
click at [39, 70] on div "Distribusi" at bounding box center [58, 73] width 70 height 12
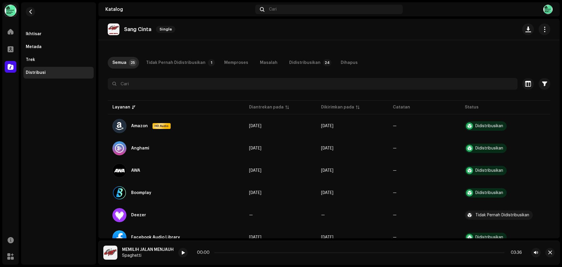
scroll to position [117, 0]
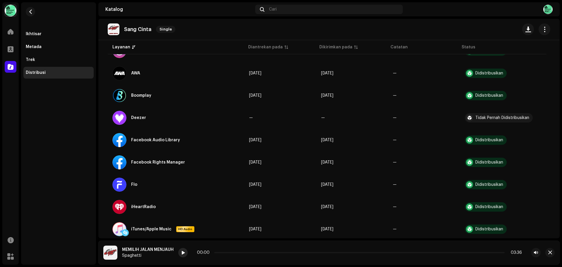
click at [183, 253] on span at bounding box center [183, 252] width 4 height 5
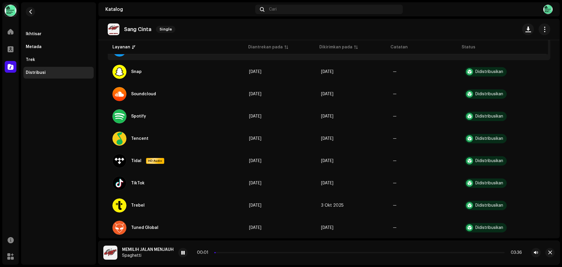
scroll to position [410, 0]
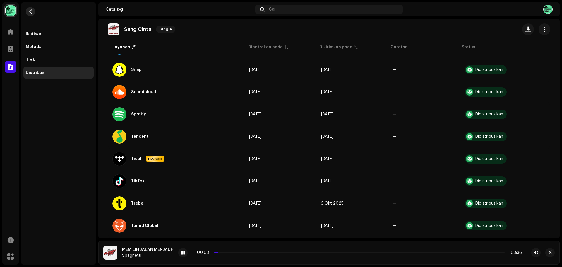
drag, startPoint x: 25, startPoint y: 12, endPoint x: 32, endPoint y: 11, distance: 6.3
click at [27, 12] on re-m-nav-back at bounding box center [30, 15] width 14 height 26
click at [32, 11] on span "button" at bounding box center [30, 11] width 4 height 5
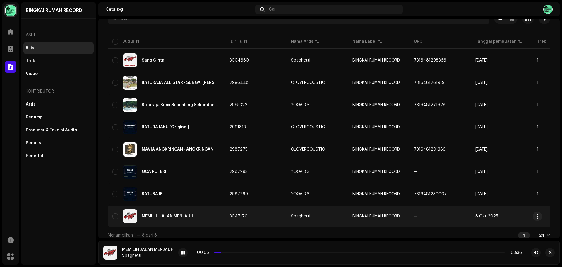
scroll to position [48, 0]
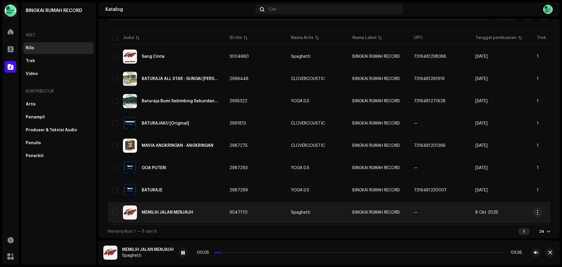
click at [167, 211] on div "MEMILIH JALAN MENJAUH" at bounding box center [168, 212] width 52 height 4
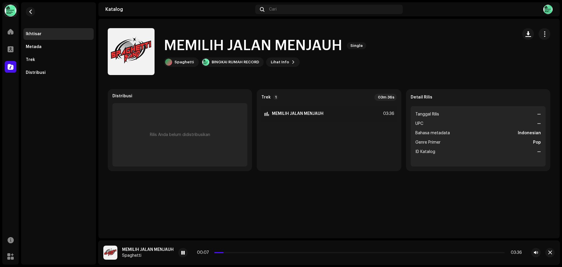
click at [183, 130] on div "Rilis Anda belum didistribusikan" at bounding box center [179, 134] width 135 height 63
click at [41, 73] on div "Distribusi" at bounding box center [36, 72] width 20 height 5
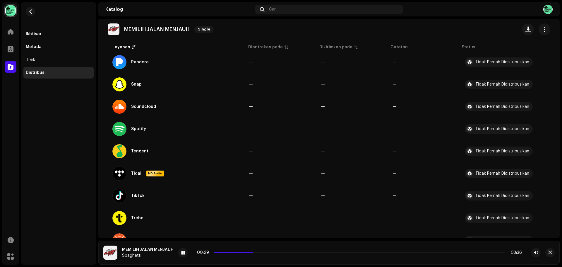
scroll to position [468, 0]
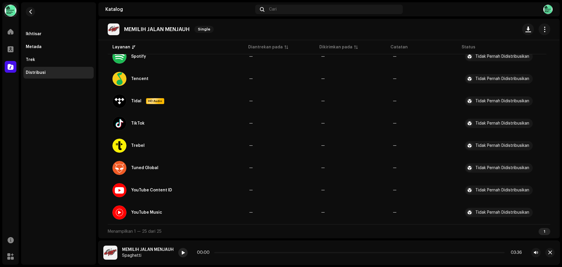
click at [182, 251] on div at bounding box center [182, 252] width 9 height 9
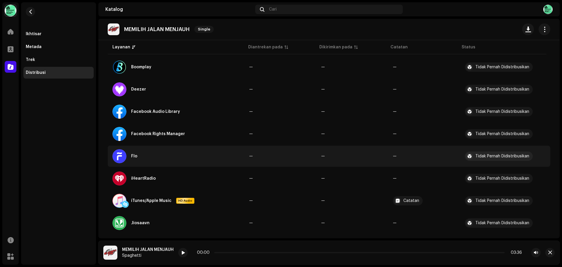
scroll to position [0, 0]
